Goal: Information Seeking & Learning: Learn about a topic

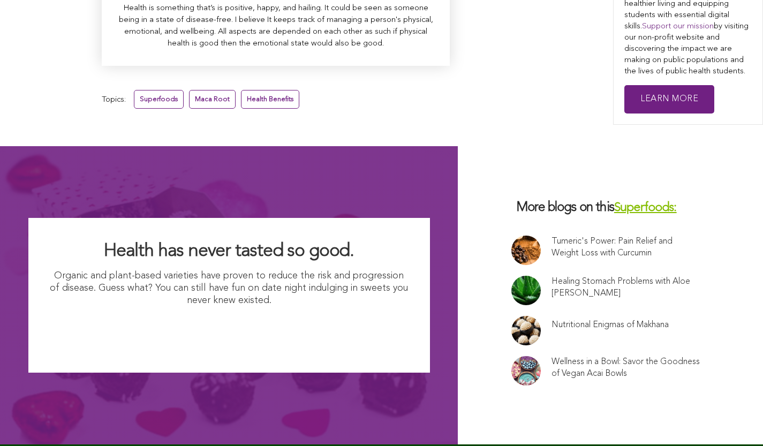
scroll to position [7139, 0]
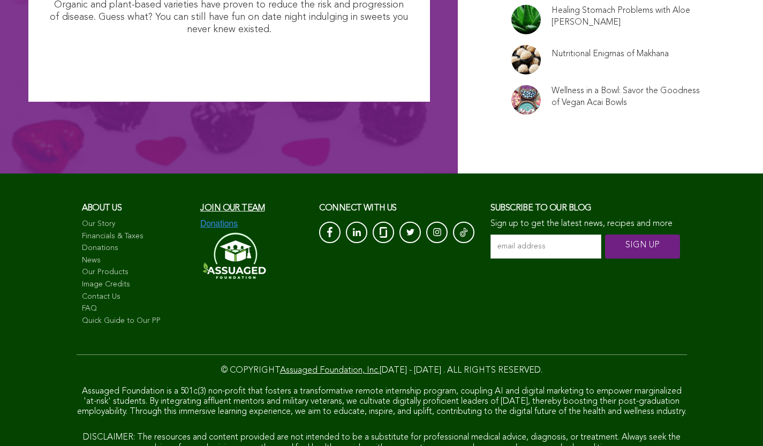
click at [200, 204] on span "Join our team" at bounding box center [232, 208] width 64 height 9
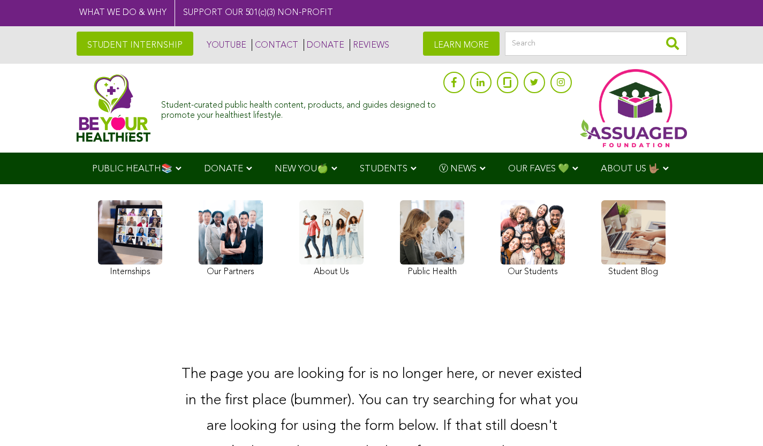
click at [275, 168] on span "NEW YOU🍏" at bounding box center [302, 168] width 54 height 9
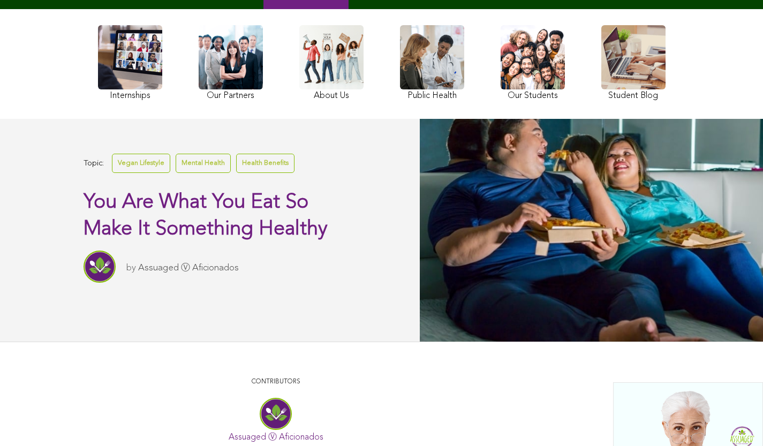
scroll to position [217, 0]
